Goal: Task Accomplishment & Management: Use online tool/utility

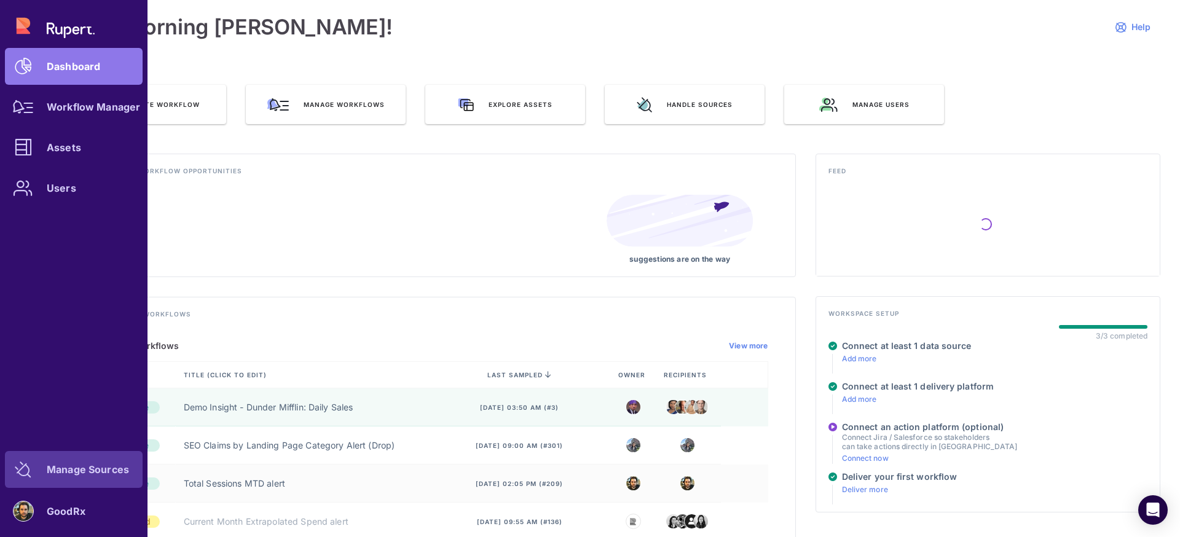
click at [89, 481] on link "Manage Sources" at bounding box center [74, 469] width 138 height 37
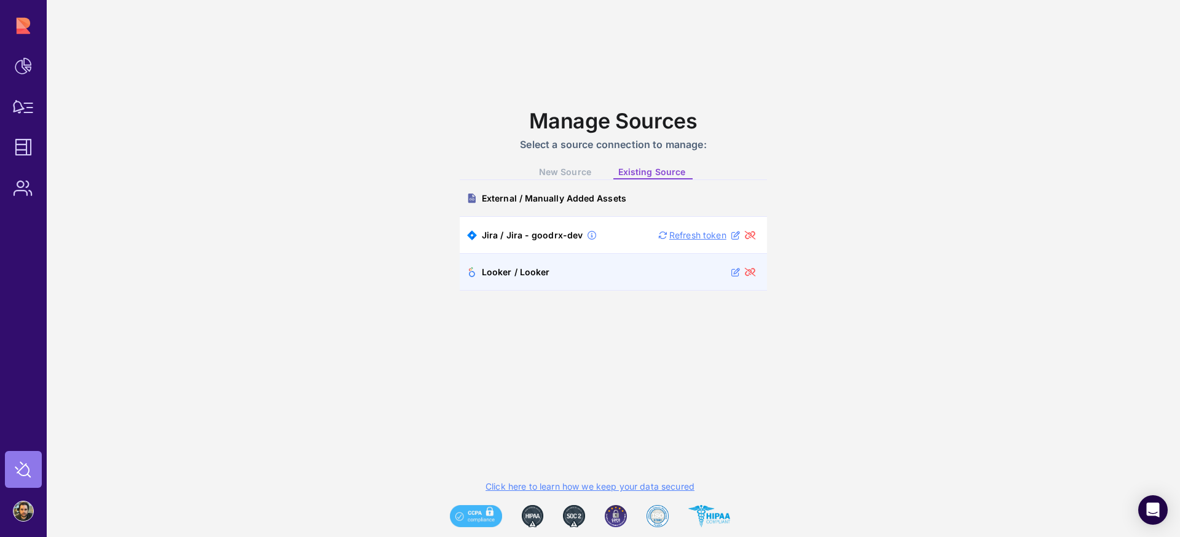
click at [608, 275] on li "Looker / Looker" at bounding box center [613, 272] width 307 height 37
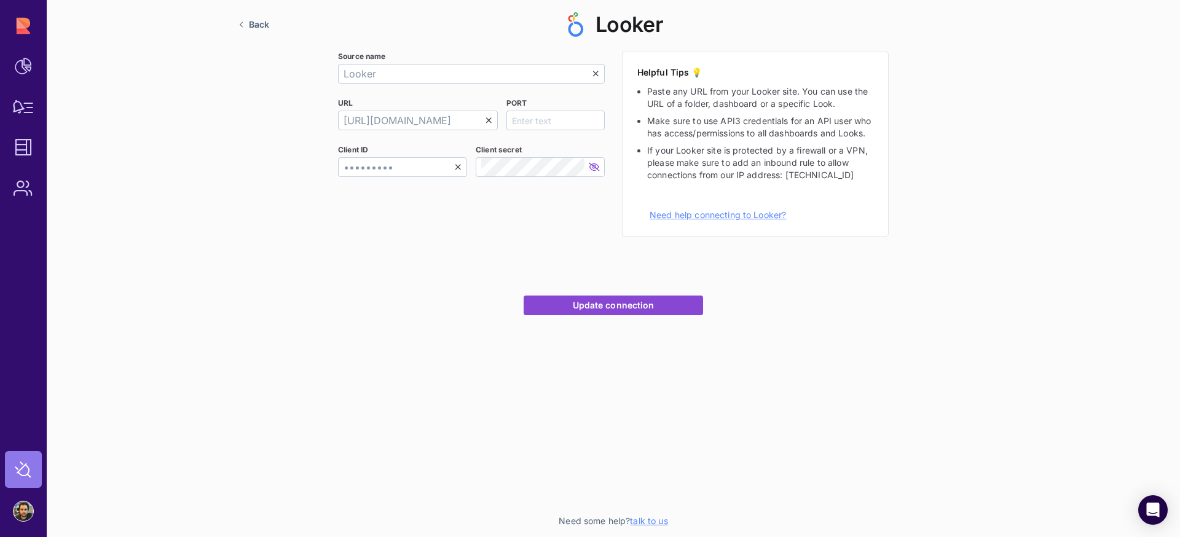
click at [253, 25] on span "Back" at bounding box center [259, 24] width 20 height 11
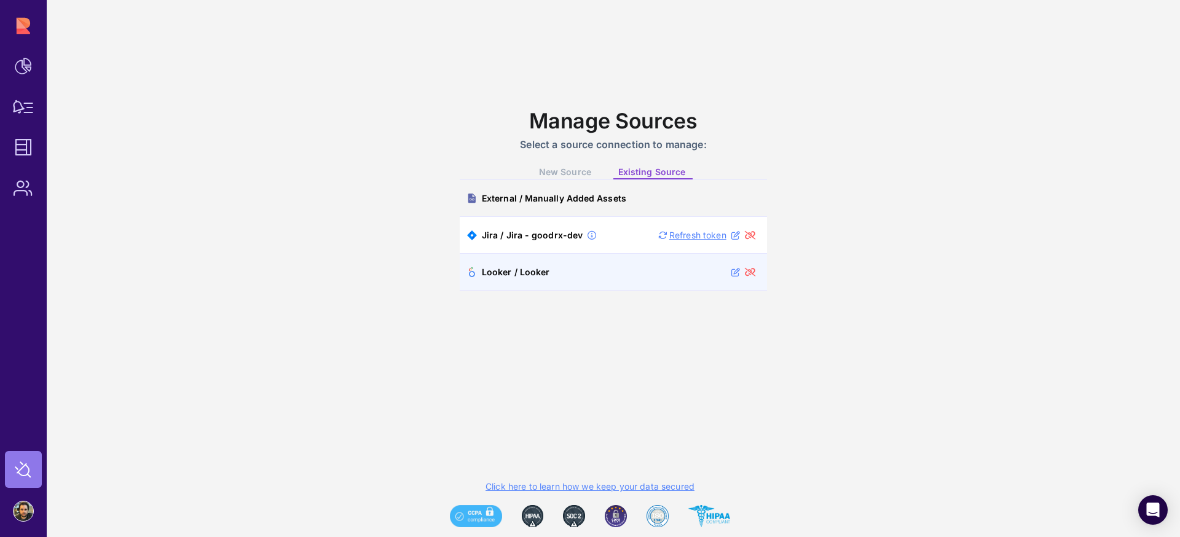
click at [662, 277] on li "Looker / Looker" at bounding box center [613, 272] width 307 height 37
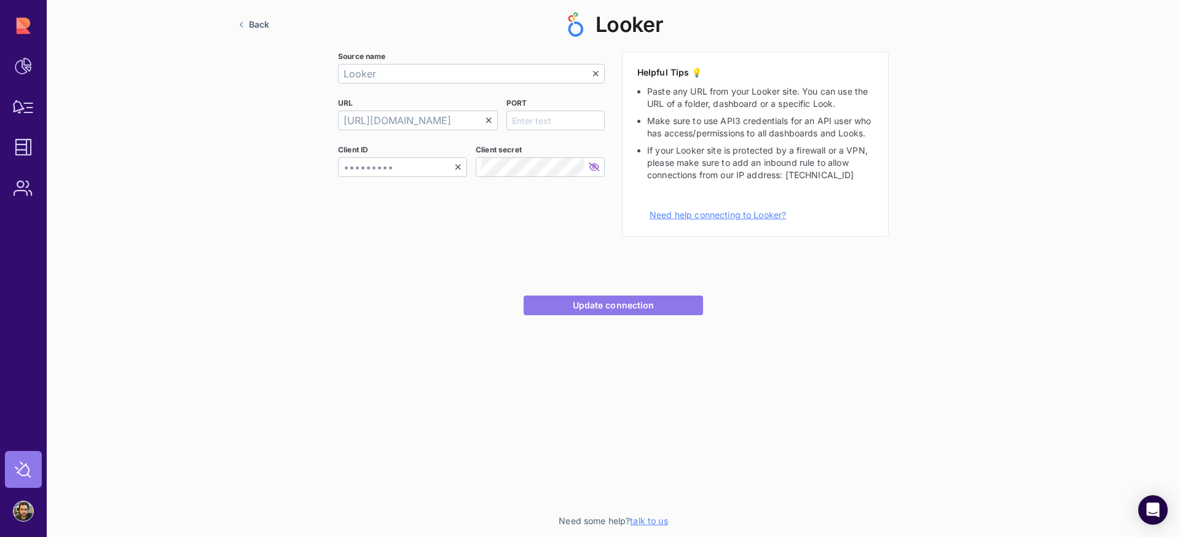
click at [580, 307] on span "Update connection" at bounding box center [614, 305] width 82 height 11
click at [595, 310] on span "Update connection" at bounding box center [614, 305] width 82 height 11
click at [587, 312] on link "Update connection" at bounding box center [614, 306] width 180 height 20
click at [583, 311] on link "Update connection" at bounding box center [614, 306] width 180 height 20
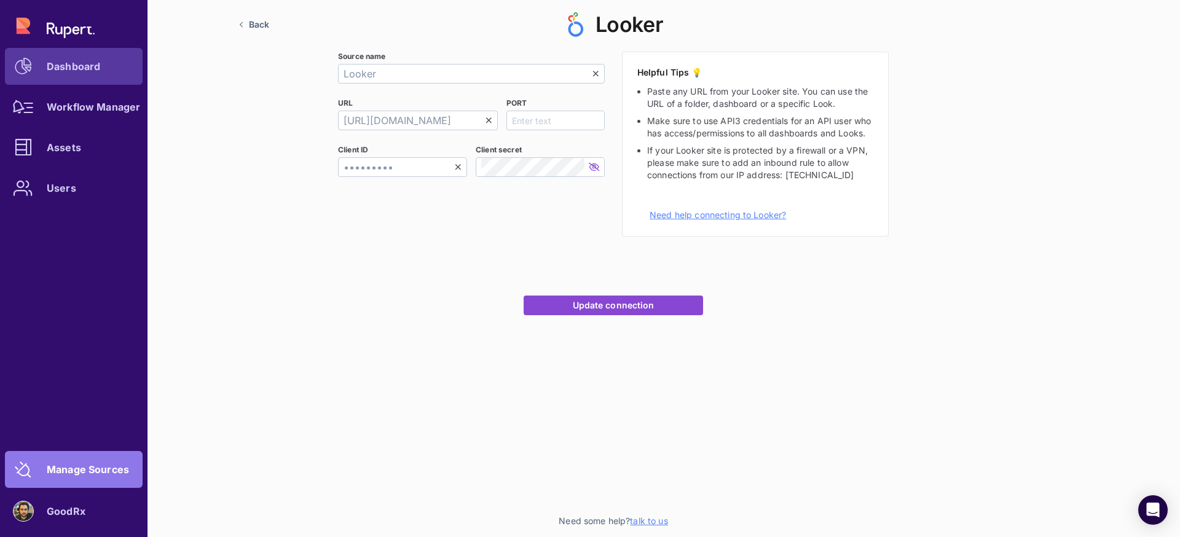
click at [20, 74] on icon at bounding box center [23, 66] width 17 height 17
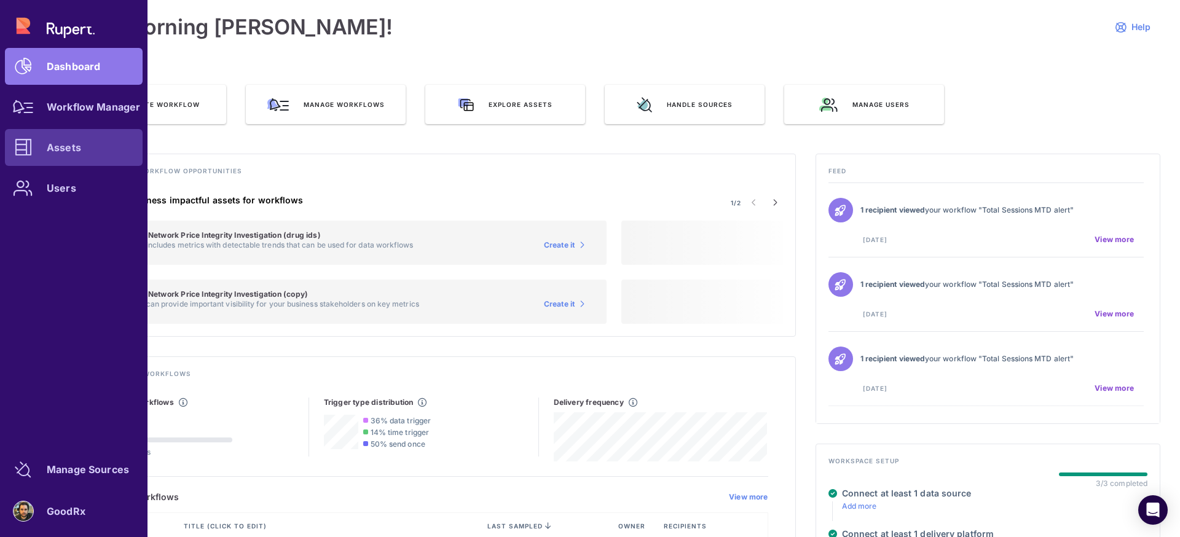
click at [41, 145] on div at bounding box center [23, 147] width 37 height 37
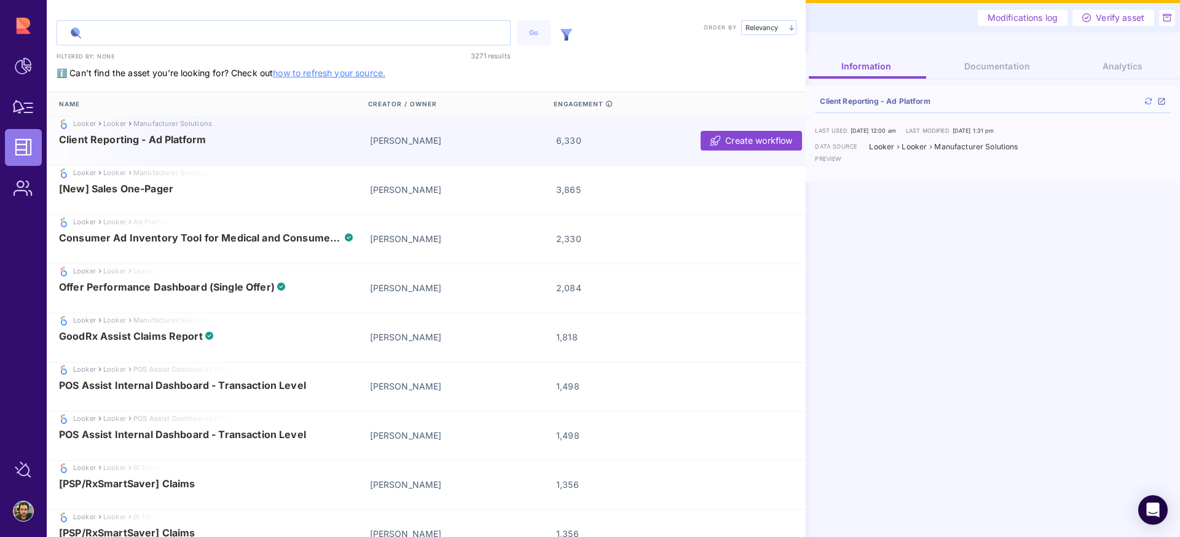
click at [189, 33] on input "text" at bounding box center [283, 33] width 453 height 24
paste input "Claims per Drug Class"
type input "Claims per Drug Class"
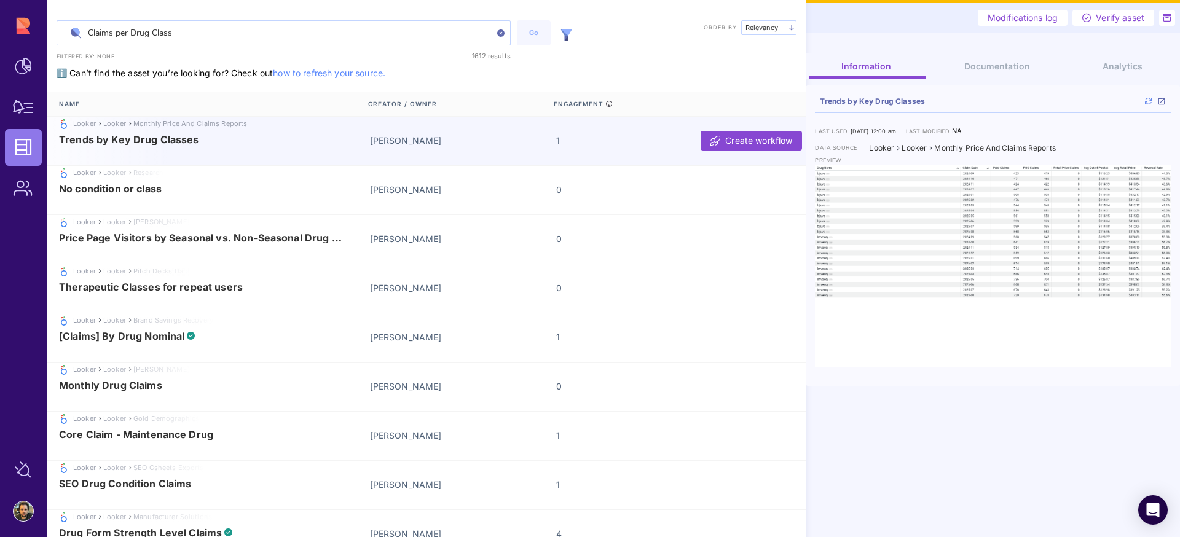
click at [497, 34] on img at bounding box center [500, 33] width 7 height 7
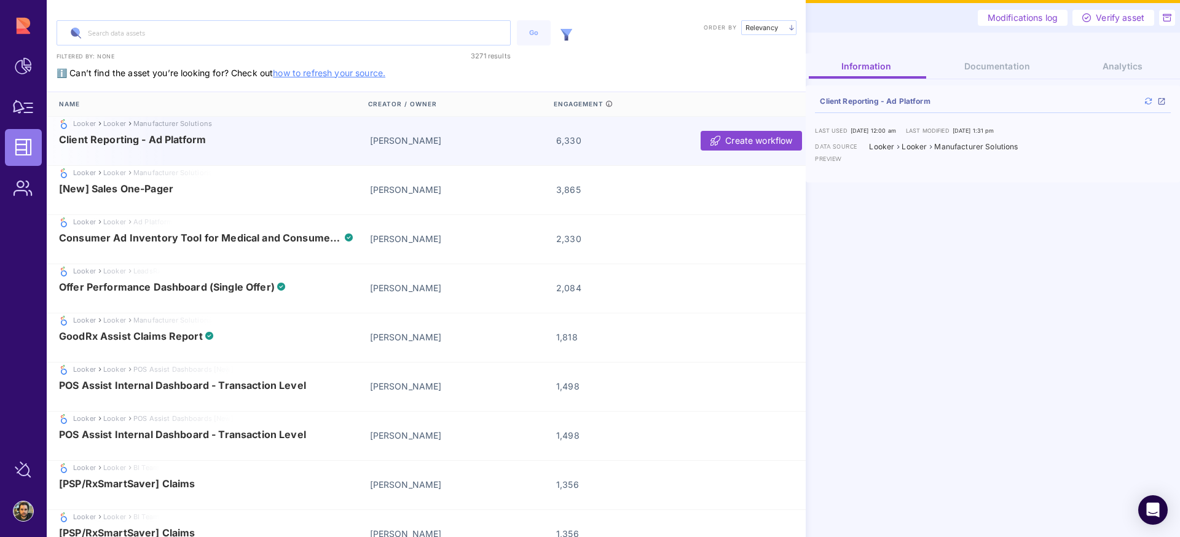
click at [354, 76] on link "how to refresh your source." at bounding box center [329, 73] width 113 height 10
click at [567, 37] on img at bounding box center [567, 35] width 12 height 12
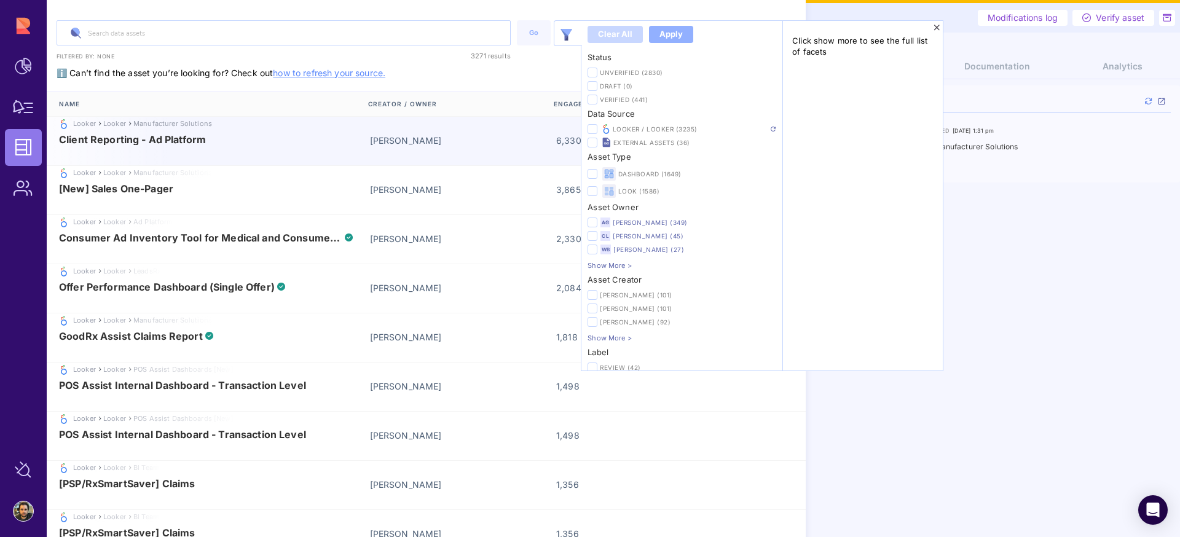
click at [772, 130] on img at bounding box center [773, 129] width 5 height 5
click at [330, 45] on div at bounding box center [284, 32] width 454 height 25
click at [340, 30] on input "text" at bounding box center [283, 33] width 453 height 24
paste input "[URL][DOMAIN_NAME]"
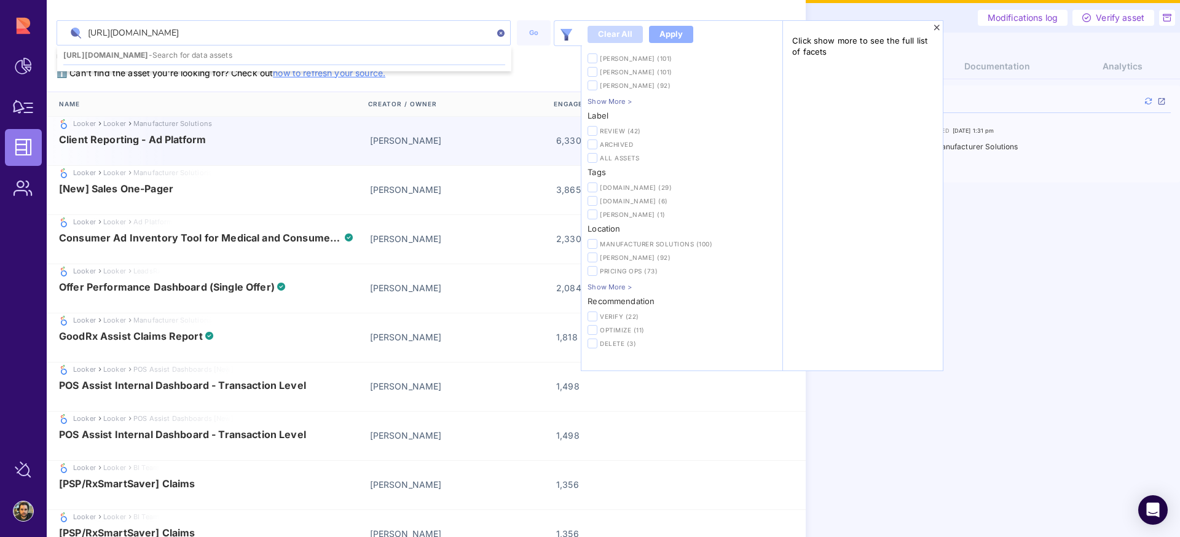
drag, startPoint x: 338, startPoint y: 31, endPoint x: 156, endPoint y: 6, distance: 183.8
click at [156, 6] on div "[URL][DOMAIN_NAME] [URL][DOMAIN_NAME] - Search for data assets Go Clear all App…" at bounding box center [426, 33] width 759 height 57
click at [287, 25] on input "[URL][DOMAIN_NAME]" at bounding box center [283, 33] width 453 height 24
drag, startPoint x: 295, startPoint y: 26, endPoint x: 71, endPoint y: 17, distance: 224.6
click at [71, 12] on div "[URL][DOMAIN_NAME] [URL][DOMAIN_NAME] - Search for data assets Go Clear all App…" at bounding box center [426, 33] width 759 height 57
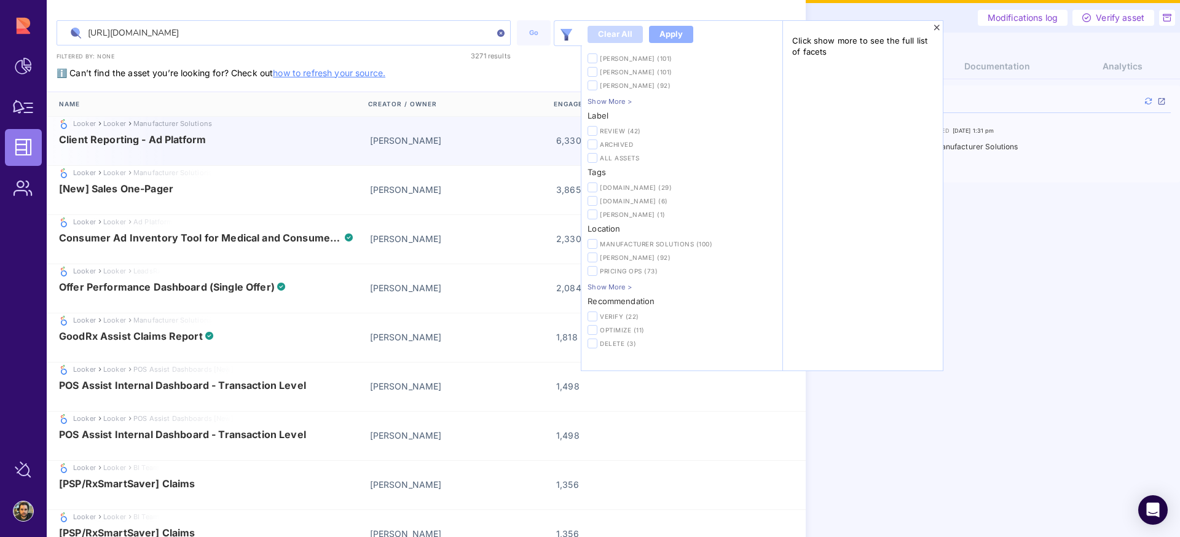
click at [127, 30] on input "[URL][DOMAIN_NAME]" at bounding box center [283, 33] width 453 height 24
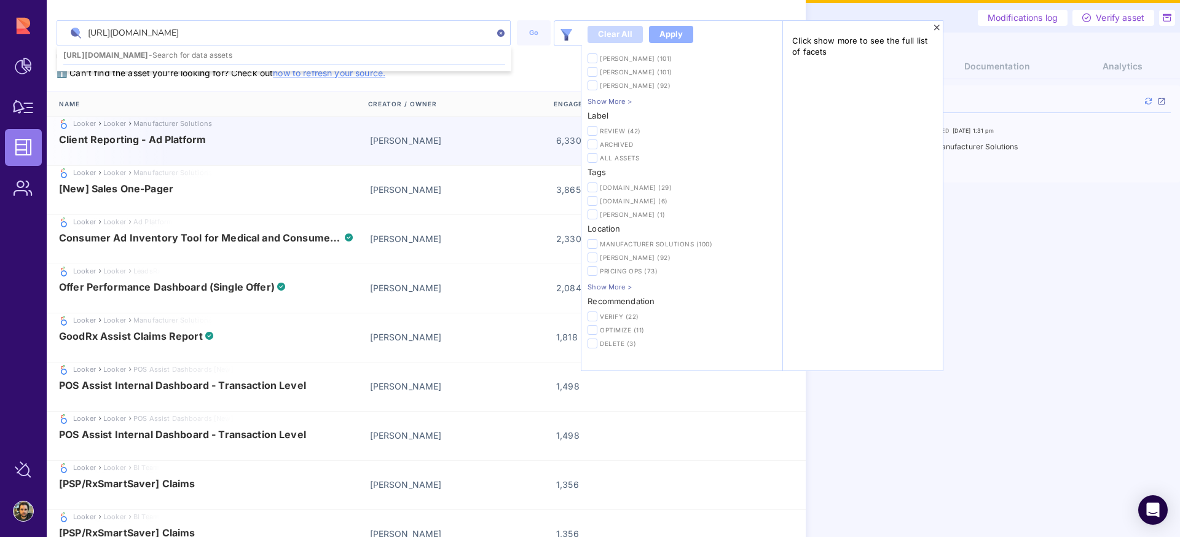
click at [127, 30] on input "[URL][DOMAIN_NAME]" at bounding box center [283, 33] width 453 height 24
paste input "claims per drug"
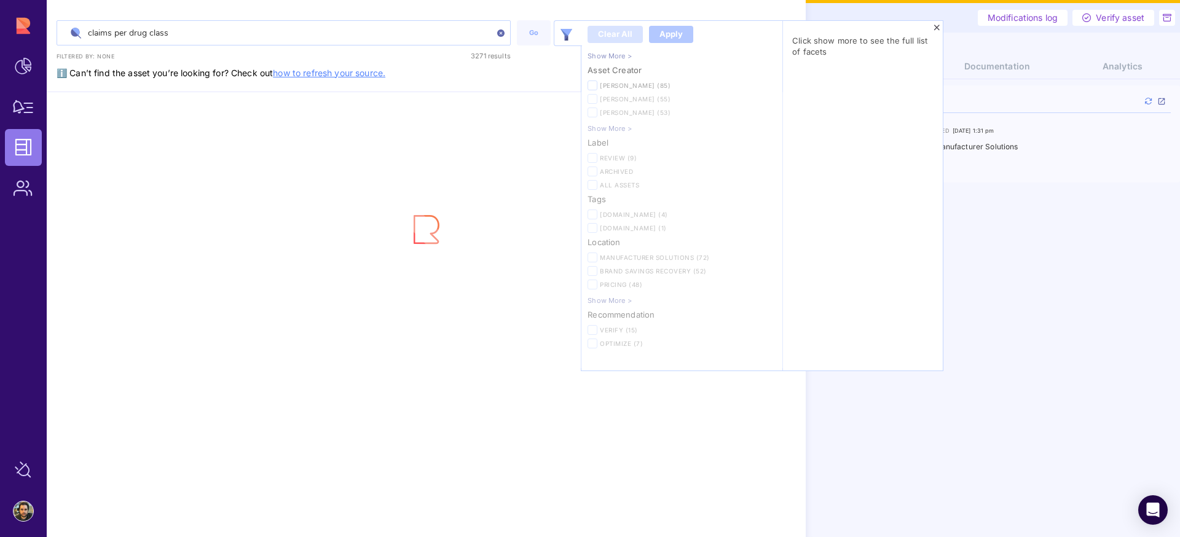
scroll to position [210, 0]
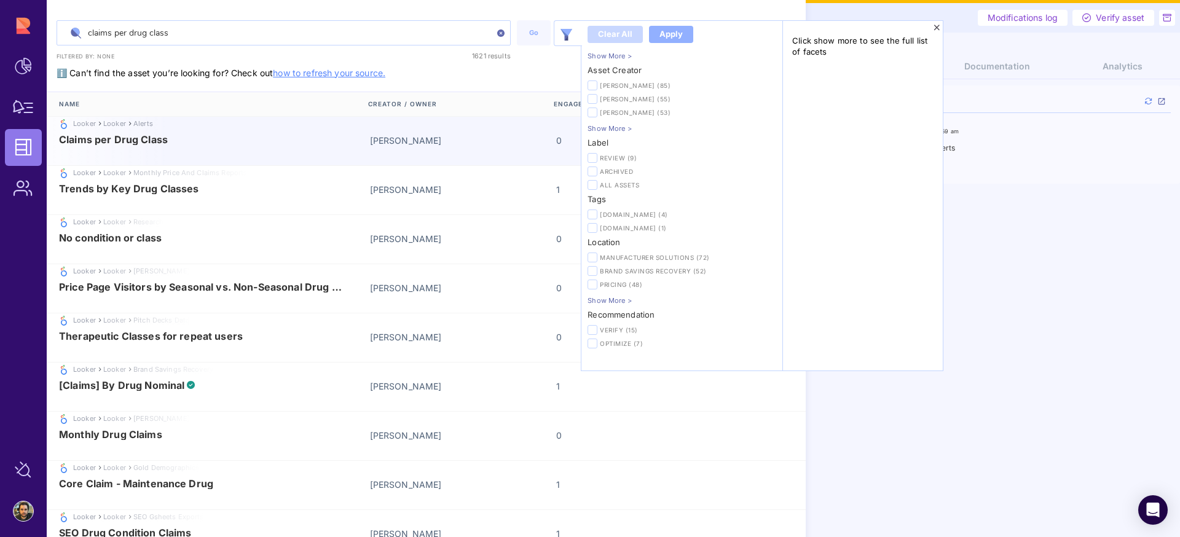
type input "claims per drug class"
click at [240, 138] on span "Claims per Drug Class" at bounding box center [208, 139] width 298 height 11
click at [941, 27] on icon at bounding box center [937, 27] width 7 height 9
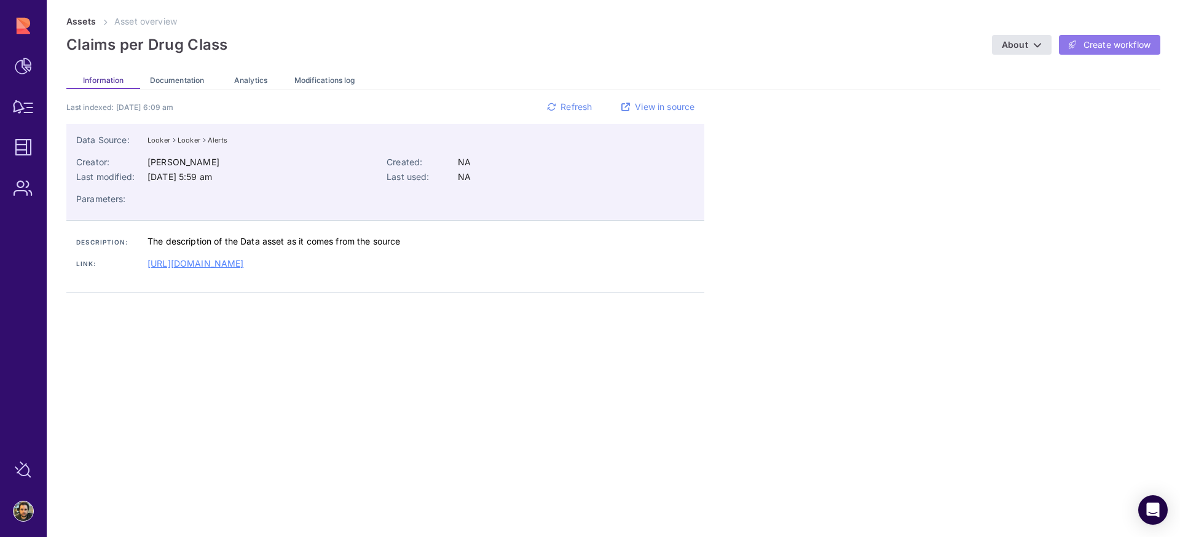
click at [1121, 46] on span "Create workflow" at bounding box center [1117, 45] width 67 height 12
